Goal: Task Accomplishment & Management: Complete application form

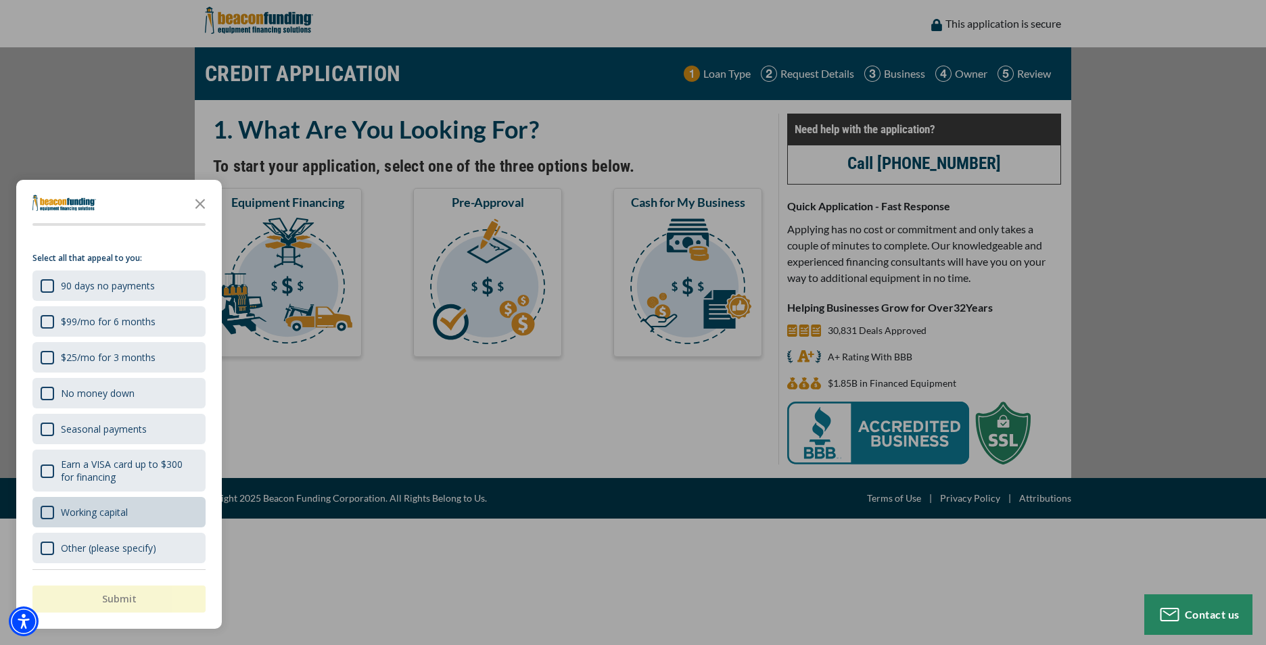
scroll to position [21, 0]
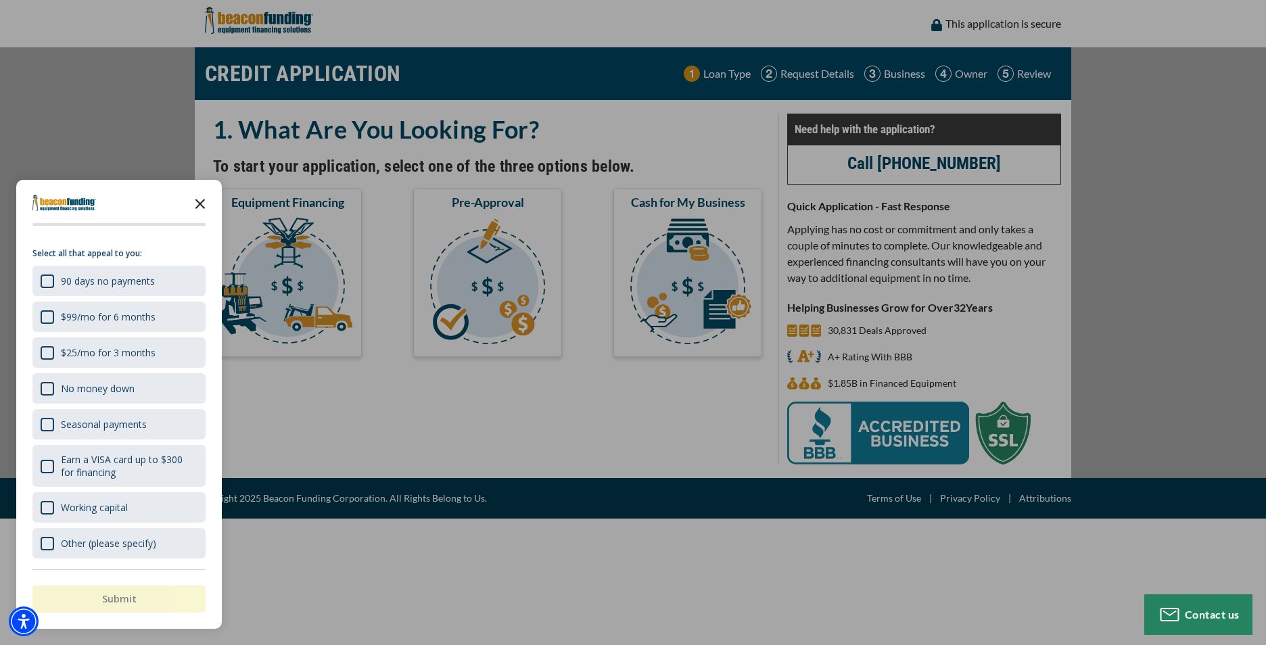
click at [199, 205] on polygon "Close the survey" at bounding box center [201, 204] width 10 height 10
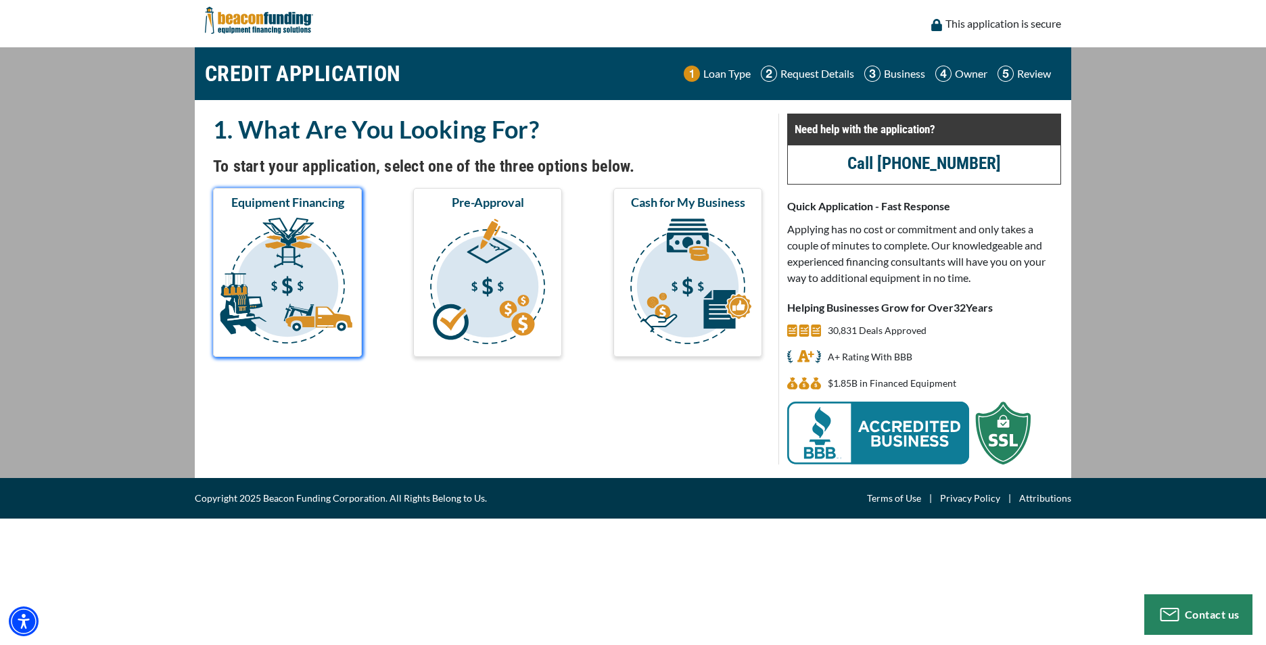
click at [264, 244] on img "submit" at bounding box center [287, 283] width 143 height 135
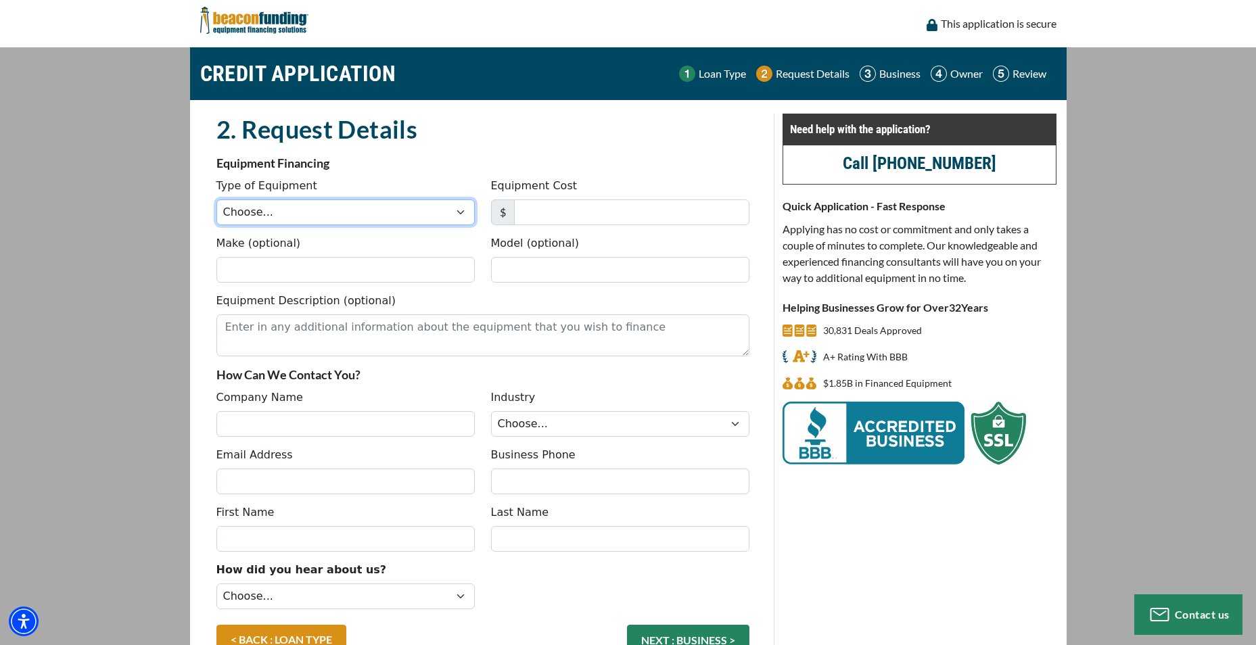
click at [456, 212] on select "Choose... Backhoe Boom/Bucket Truck Chipper Commercial Mower Crane DTG/DTF Prin…" at bounding box center [345, 213] width 258 height 26
select select "1"
click at [216, 200] on select "Choose... Backhoe Boom/Bucket Truck Chipper Commercial Mower Crane DTG/DTF Prin…" at bounding box center [345, 213] width 258 height 26
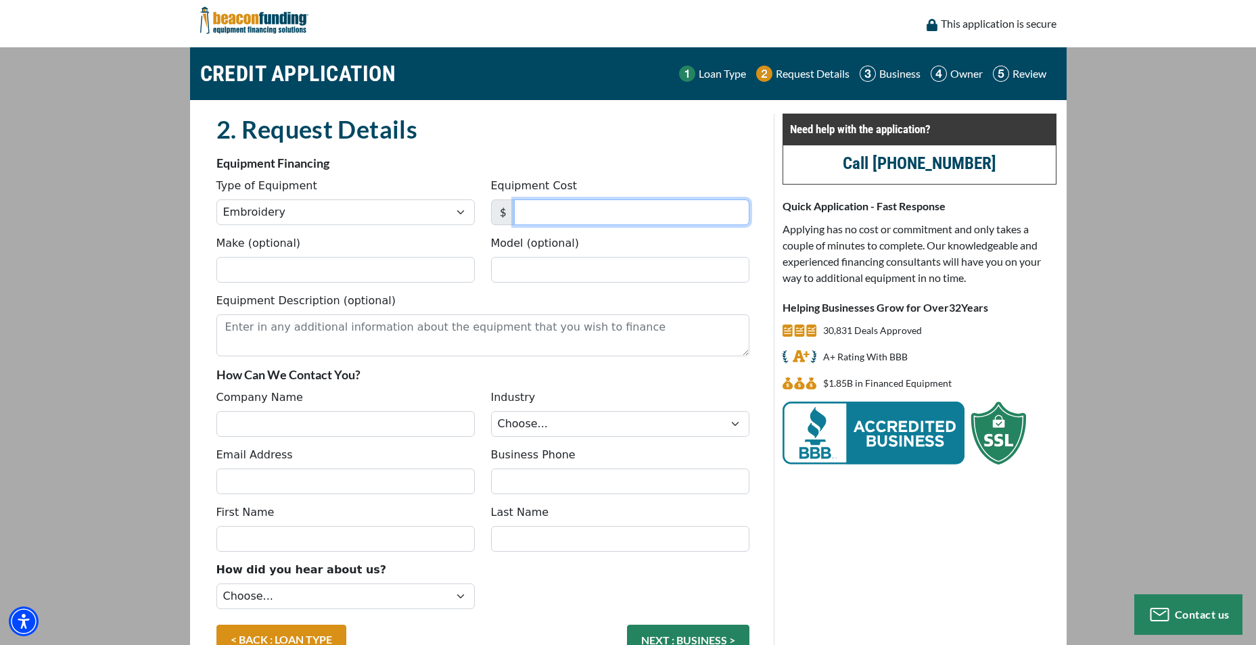
click at [612, 212] on input "Equipment Cost" at bounding box center [631, 213] width 235 height 26
